Goal: Information Seeking & Learning: Check status

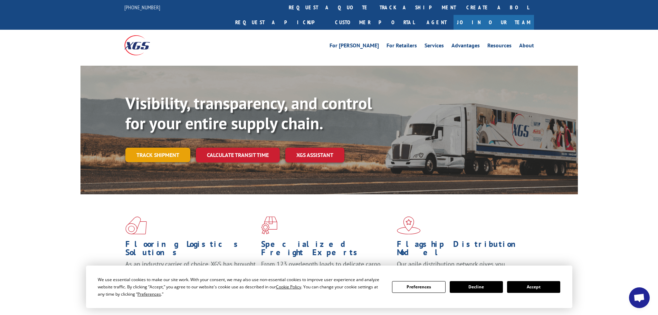
click at [157, 147] on link "Track shipment" at bounding box center [157, 154] width 65 height 15
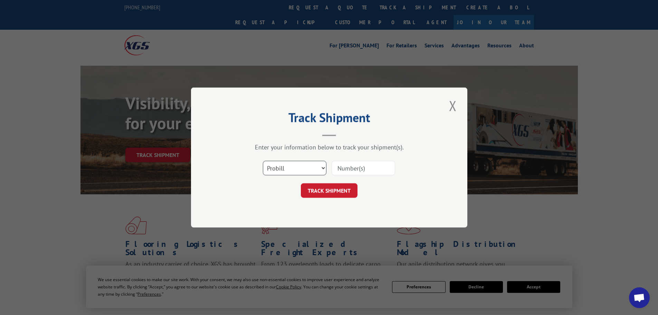
click at [267, 168] on select "Select category... Probill BOL PO" at bounding box center [295, 168] width 64 height 15
select select "po"
click at [263, 161] on select "Select category... Probill BOL PO" at bounding box center [295, 168] width 64 height 15
paste input "29521382"
type input "29521382"
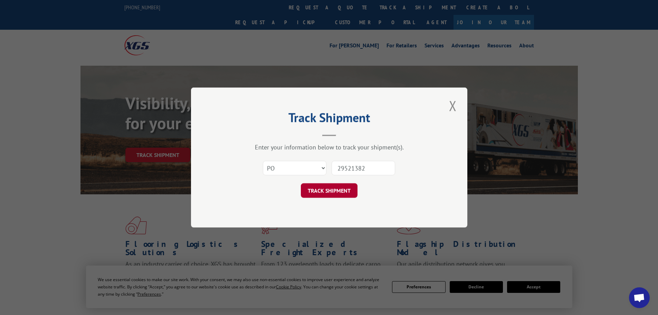
click at [338, 188] on button "TRACK SHIPMENT" at bounding box center [329, 190] width 57 height 15
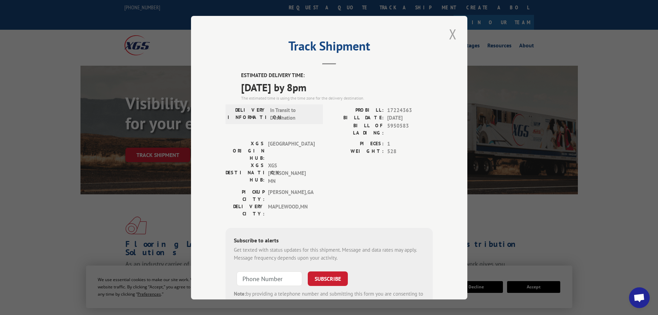
click at [449, 32] on button "Close modal" at bounding box center [453, 34] width 12 height 19
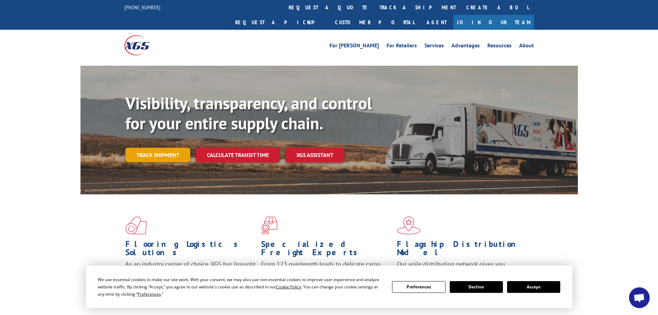
click at [149, 147] on link "Track shipment" at bounding box center [157, 154] width 65 height 15
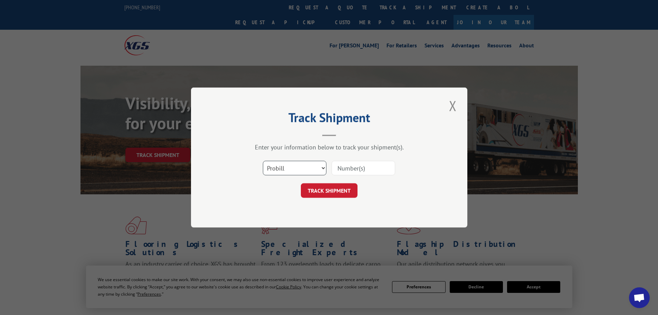
click at [281, 168] on select "Select category... Probill BOL PO" at bounding box center [295, 168] width 64 height 15
click at [263, 161] on select "Select category... Probill BOL PO" at bounding box center [295, 168] width 64 height 15
click at [274, 169] on select "Select category... Probill BOL PO" at bounding box center [295, 168] width 64 height 15
select select "po"
click at [263, 161] on select "Select category... Probill BOL PO" at bounding box center [295, 168] width 64 height 15
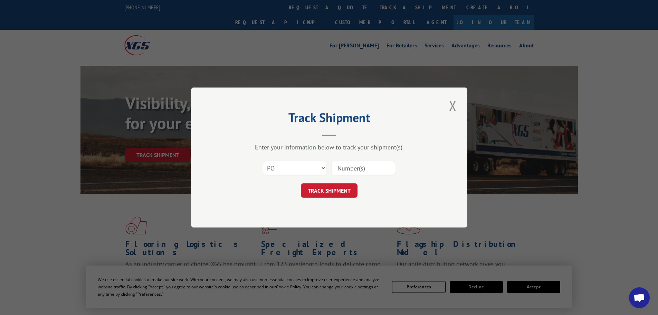
paste input "29521355"
type input "29521355"
drag, startPoint x: 336, startPoint y: 187, endPoint x: 339, endPoint y: 181, distance: 5.7
click at [338, 183] on button "TRACK SHIPMENT" at bounding box center [329, 190] width 57 height 15
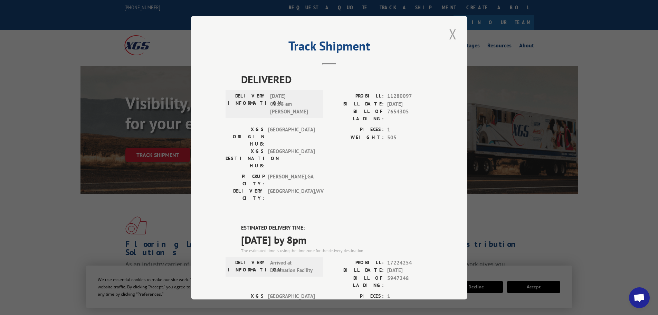
click at [449, 34] on button "Close modal" at bounding box center [453, 34] width 12 height 19
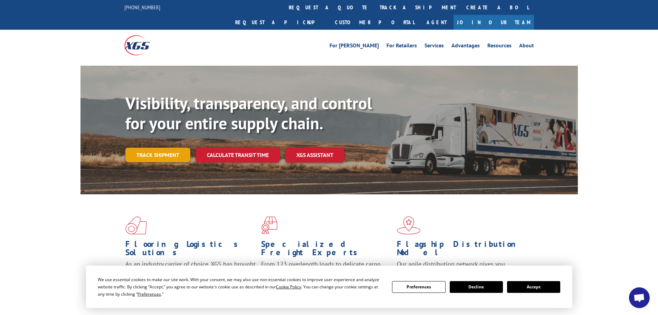
click at [162, 147] on link "Track shipment" at bounding box center [157, 154] width 65 height 15
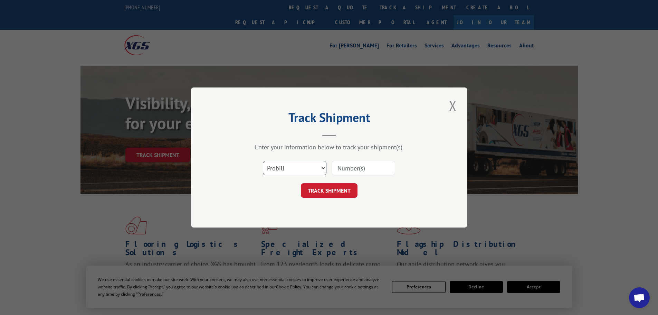
click at [283, 166] on select "Select category... Probill BOL PO" at bounding box center [295, 168] width 64 height 15
select select "po"
click at [263, 161] on select "Select category... Probill BOL PO" at bounding box center [295, 168] width 64 height 15
paste input "29521384"
type input "29521384"
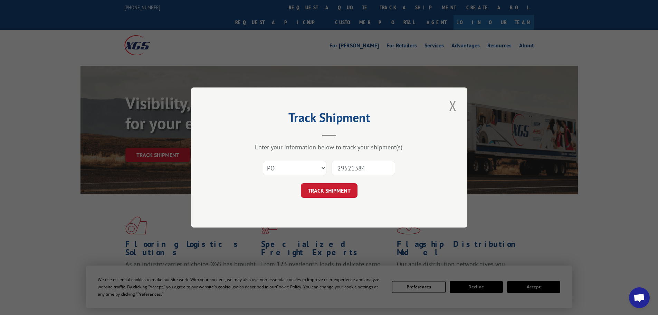
drag, startPoint x: 344, startPoint y: 186, endPoint x: 344, endPoint y: 181, distance: 5.2
click at [344, 185] on button "TRACK SHIPMENT" at bounding box center [329, 190] width 57 height 15
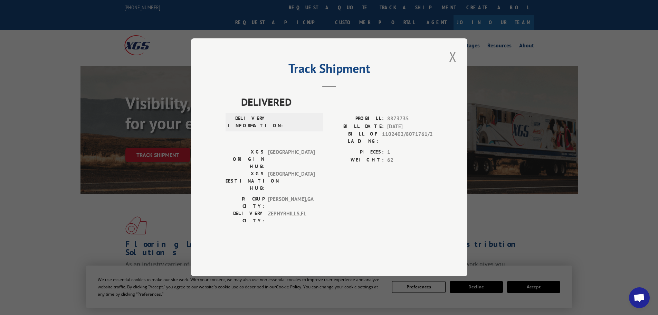
drag, startPoint x: 450, startPoint y: 76, endPoint x: 446, endPoint y: 74, distance: 5.3
click at [450, 66] on button "Close modal" at bounding box center [453, 56] width 12 height 19
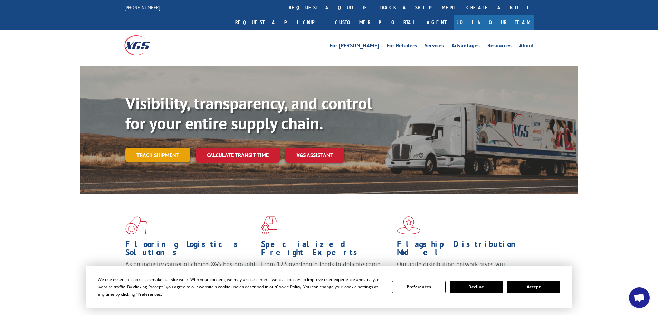
click at [169, 147] on link "Track shipment" at bounding box center [157, 154] width 65 height 15
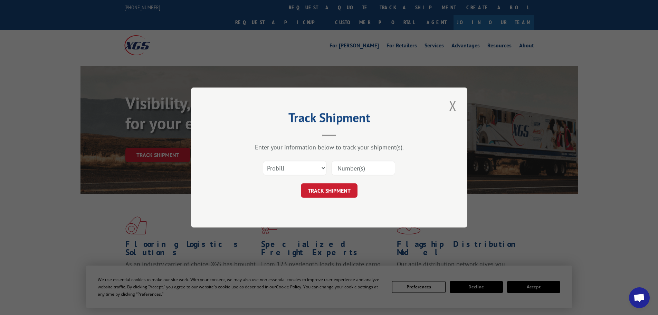
paste input "17462333"
type input "17462333"
click at [344, 188] on button "TRACK SHIPMENT" at bounding box center [329, 190] width 57 height 15
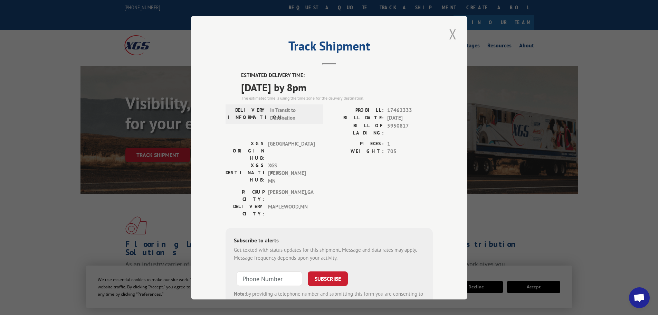
click at [451, 34] on button "Close modal" at bounding box center [453, 34] width 12 height 19
